Goal: Download file/media

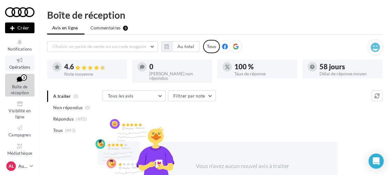
click at [17, 63] on icon at bounding box center [20, 60] width 26 height 7
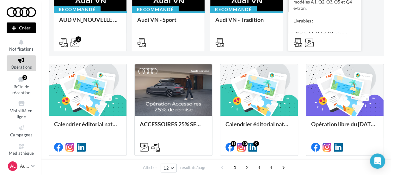
scroll to position [110, 0]
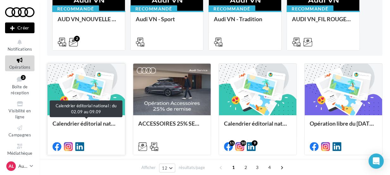
click at [82, 127] on div "Calendrier éditorial national : du 02.09 au 09.09" at bounding box center [85, 126] width 67 height 13
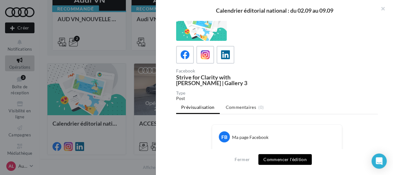
scroll to position [0, 0]
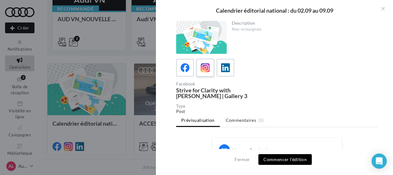
click at [204, 64] on icon at bounding box center [205, 67] width 9 height 9
click at [382, 7] on button "button" at bounding box center [380, 9] width 25 height 19
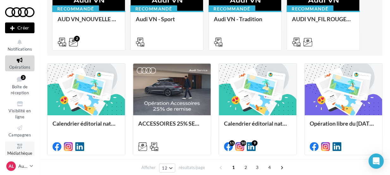
click at [15, 146] on icon at bounding box center [20, 146] width 26 height 7
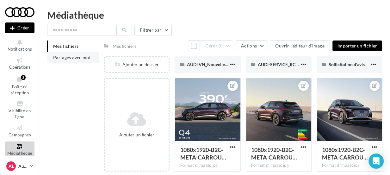
click at [78, 59] on span "Partagés avec moi" at bounding box center [71, 57] width 37 height 5
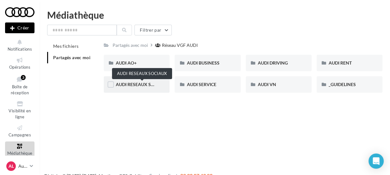
click at [155, 84] on span "AUDI RESEAUX SOCIAUX" at bounding box center [142, 84] width 52 height 5
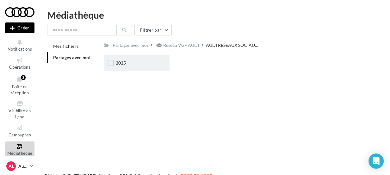
click at [144, 66] on div "2025" at bounding box center [137, 63] width 42 height 6
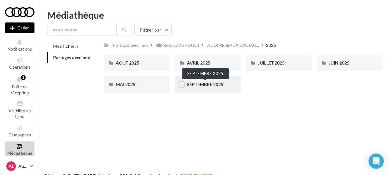
click at [218, 87] on span "SEPTEMBRE 2025" at bounding box center [205, 84] width 36 height 5
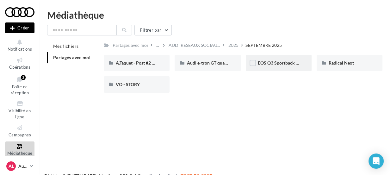
click at [277, 69] on div "EOS Q3 Sportback & SB e-Hybrid" at bounding box center [279, 63] width 66 height 16
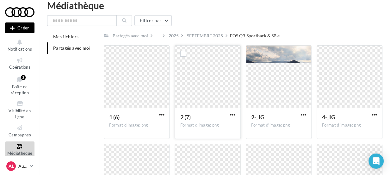
scroll to position [5, 0]
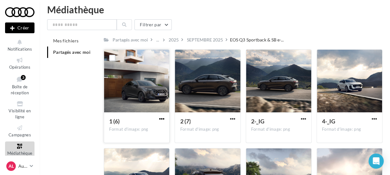
click at [161, 119] on span "button" at bounding box center [161, 118] width 5 height 5
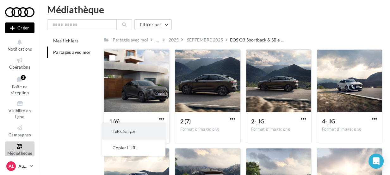
click at [136, 134] on button "Télécharger" at bounding box center [133, 131] width 63 height 16
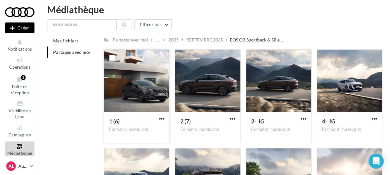
click at [70, 144] on div "Mes fichiers Partagés avec moi Partagés avec moi ... 2025 SEPTEMBRE 2025 EOS Q3…" at bounding box center [217, 141] width 340 height 212
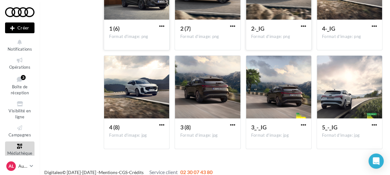
scroll to position [104, 0]
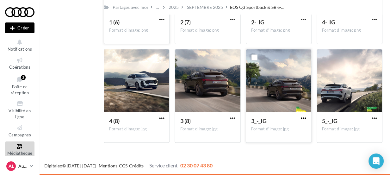
click at [303, 119] on span "button" at bounding box center [303, 117] width 5 height 5
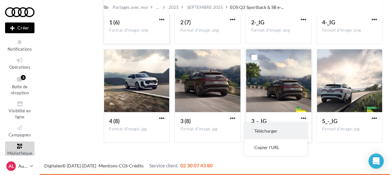
click at [283, 129] on button "Télécharger" at bounding box center [275, 131] width 63 height 16
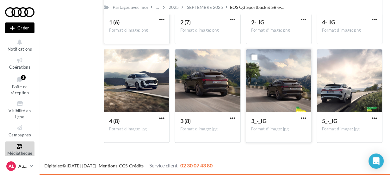
click at [171, 147] on div "1 (6) Format d'image: png 1 (6) 2 (7) Format d'image: png 2 (7) 2-_IG Format d'…" at bounding box center [246, 48] width 284 height 197
click at [376, 117] on span "button" at bounding box center [373, 117] width 5 height 5
click at [375, 117] on span "button" at bounding box center [373, 117] width 5 height 5
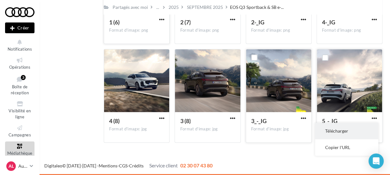
click at [345, 134] on button "Télécharger" at bounding box center [346, 131] width 63 height 16
click at [314, 107] on div "3_-_IG Format d'image: jpg 3_-_IG" at bounding box center [281, 96] width 71 height 94
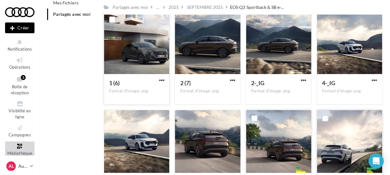
scroll to position [43, 0]
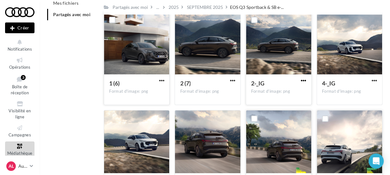
click at [303, 81] on span "button" at bounding box center [303, 80] width 5 height 5
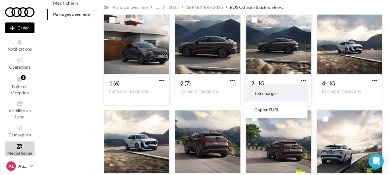
click at [284, 92] on button "Télécharger" at bounding box center [275, 93] width 63 height 16
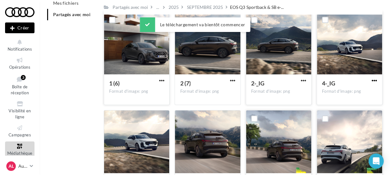
click at [376, 80] on span "button" at bounding box center [373, 80] width 5 height 5
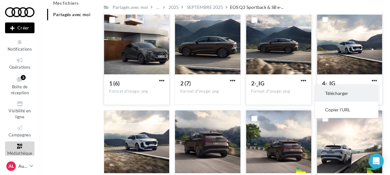
click at [355, 93] on button "Télécharger" at bounding box center [346, 93] width 63 height 16
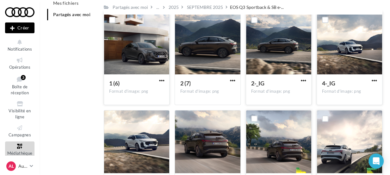
click at [171, 87] on div "1 (6) Format d'image: png 1 (6)" at bounding box center [139, 58] width 71 height 94
click at [231, 79] on span "button" at bounding box center [232, 80] width 5 height 5
click at [222, 139] on div at bounding box center [207, 141] width 65 height 63
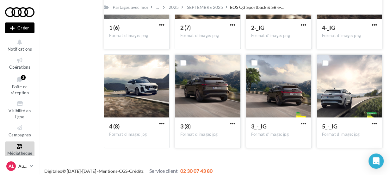
scroll to position [99, 0]
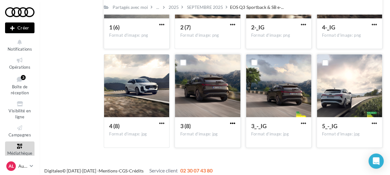
click at [235, 123] on span "button" at bounding box center [232, 122] width 5 height 5
click at [216, 131] on button "Télécharger" at bounding box center [204, 136] width 63 height 16
click at [25, 79] on div "3" at bounding box center [23, 77] width 5 height 6
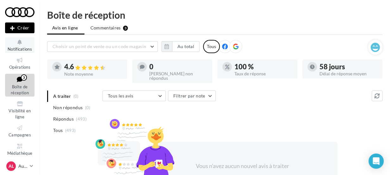
click at [22, 39] on icon at bounding box center [20, 42] width 26 height 7
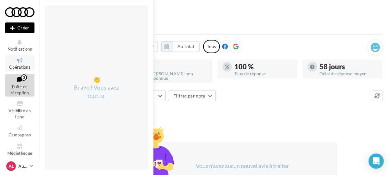
click at [21, 63] on icon at bounding box center [20, 60] width 26 height 7
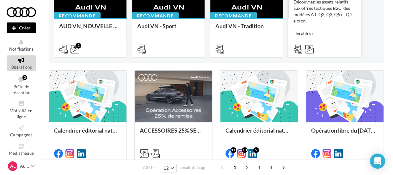
scroll to position [104, 0]
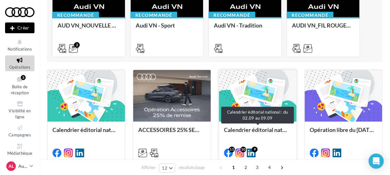
click at [240, 128] on div "Calendrier éditorial national : du 02.09 au 09.09" at bounding box center [257, 132] width 67 height 13
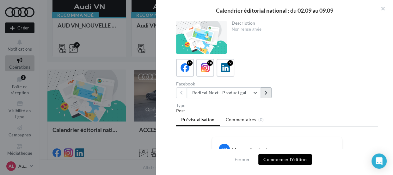
click at [266, 94] on icon at bounding box center [266, 92] width 3 height 4
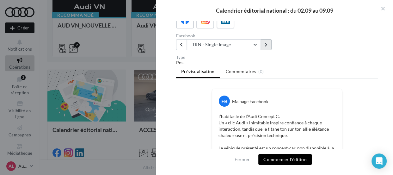
scroll to position [47, 0]
click at [268, 47] on button at bounding box center [266, 45] width 11 height 11
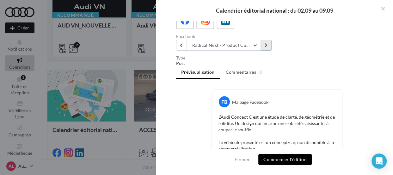
click at [268, 47] on button at bounding box center [266, 45] width 11 height 11
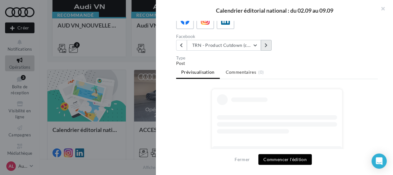
click at [268, 47] on button at bounding box center [266, 45] width 11 height 11
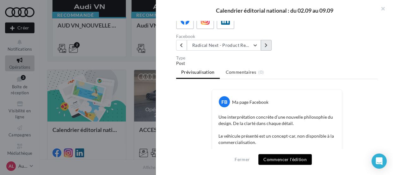
click at [268, 47] on button at bounding box center [266, 45] width 11 height 11
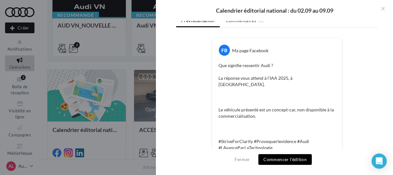
scroll to position [0, 0]
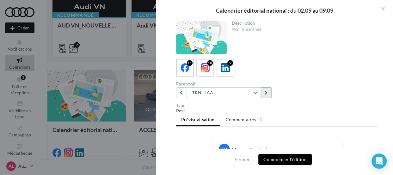
click at [266, 90] on icon at bounding box center [266, 92] width 3 height 4
click at [380, 8] on button "button" at bounding box center [380, 9] width 25 height 19
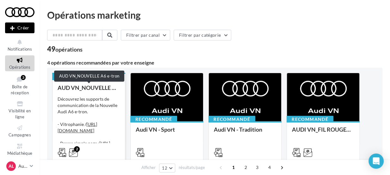
click at [74, 84] on div "AUD VN_NOUVELLE A6 e-tron" at bounding box center [89, 87] width 62 height 6
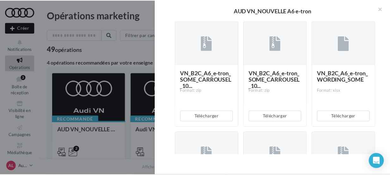
scroll to position [174, 0]
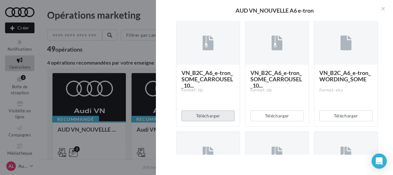
click at [210, 121] on button "Télécharger" at bounding box center [207, 115] width 53 height 11
